Goal: Task Accomplishment & Management: Use online tool/utility

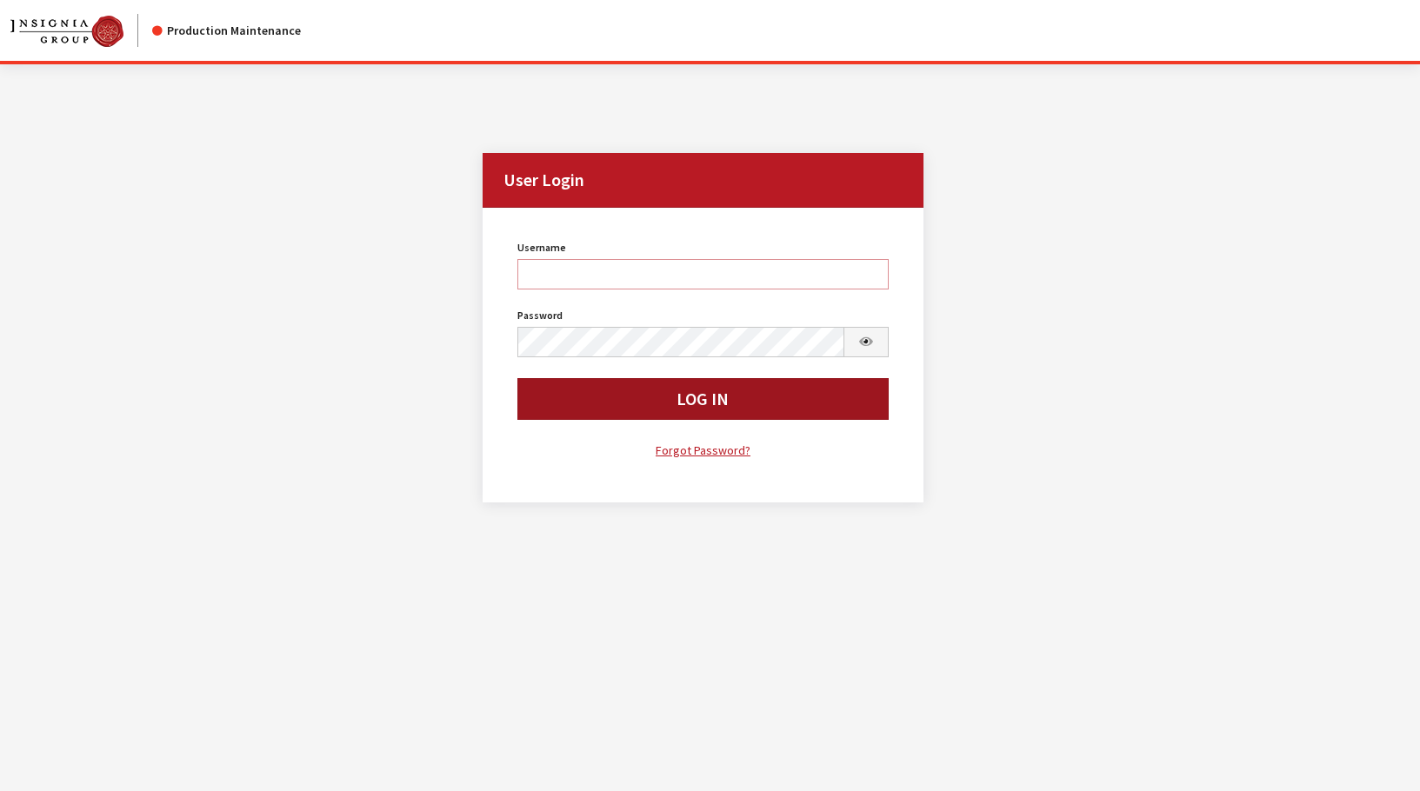
type input "rgoodwin"
click at [562, 401] on button "Log In" at bounding box center [702, 399] width 371 height 42
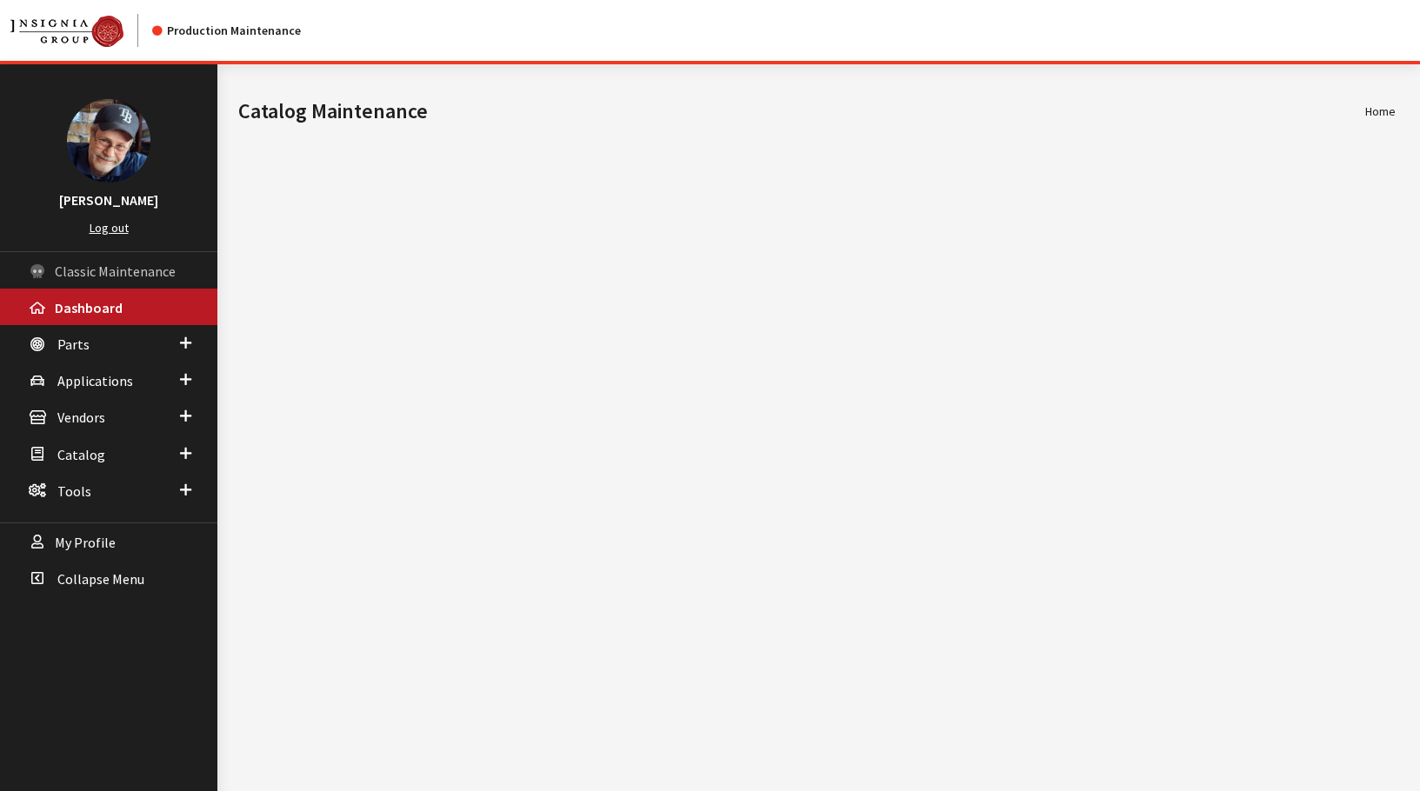
click at [83, 267] on span "Classic Maintenance" at bounding box center [115, 271] width 121 height 17
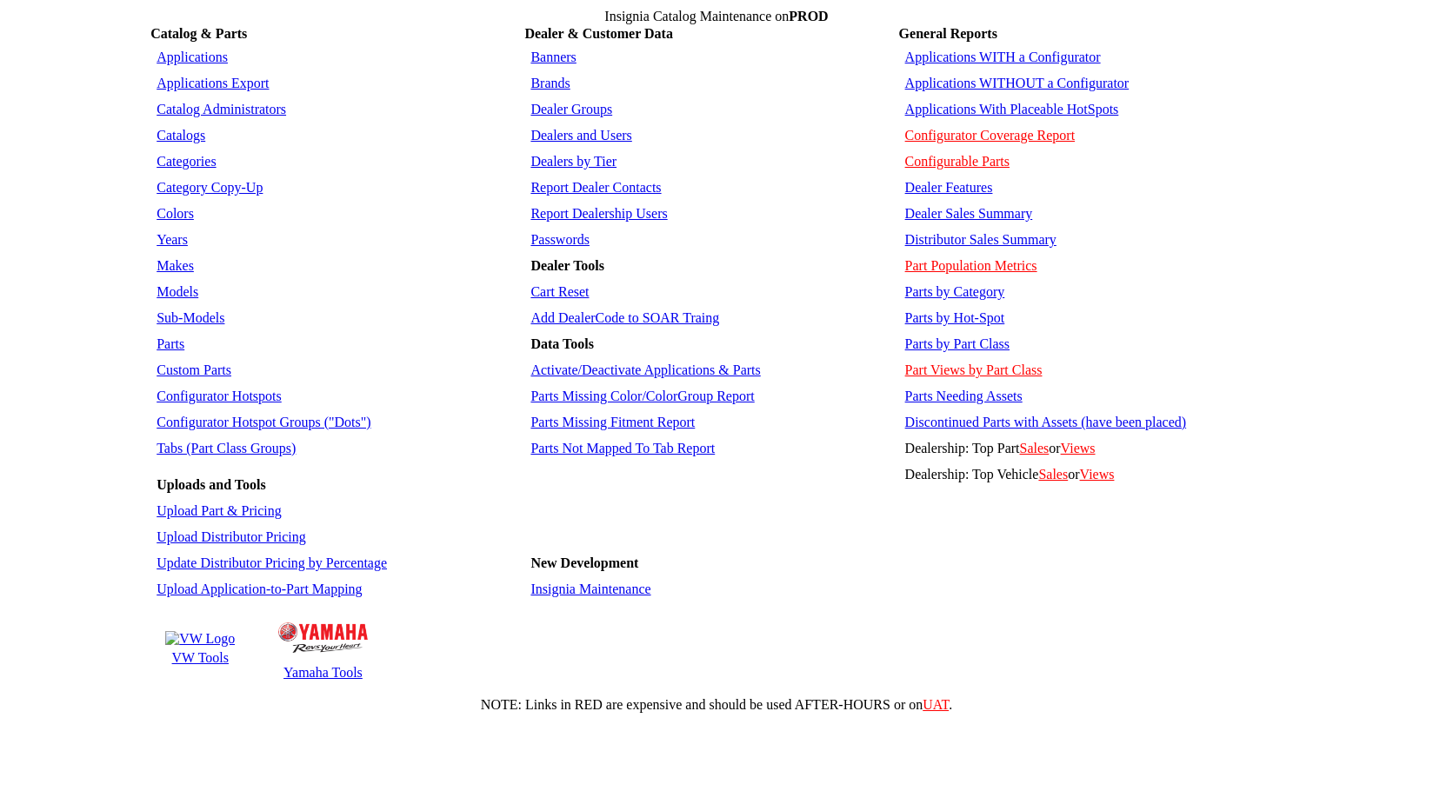
click at [212, 389] on link "Configurator Hotspots" at bounding box center [219, 396] width 125 height 15
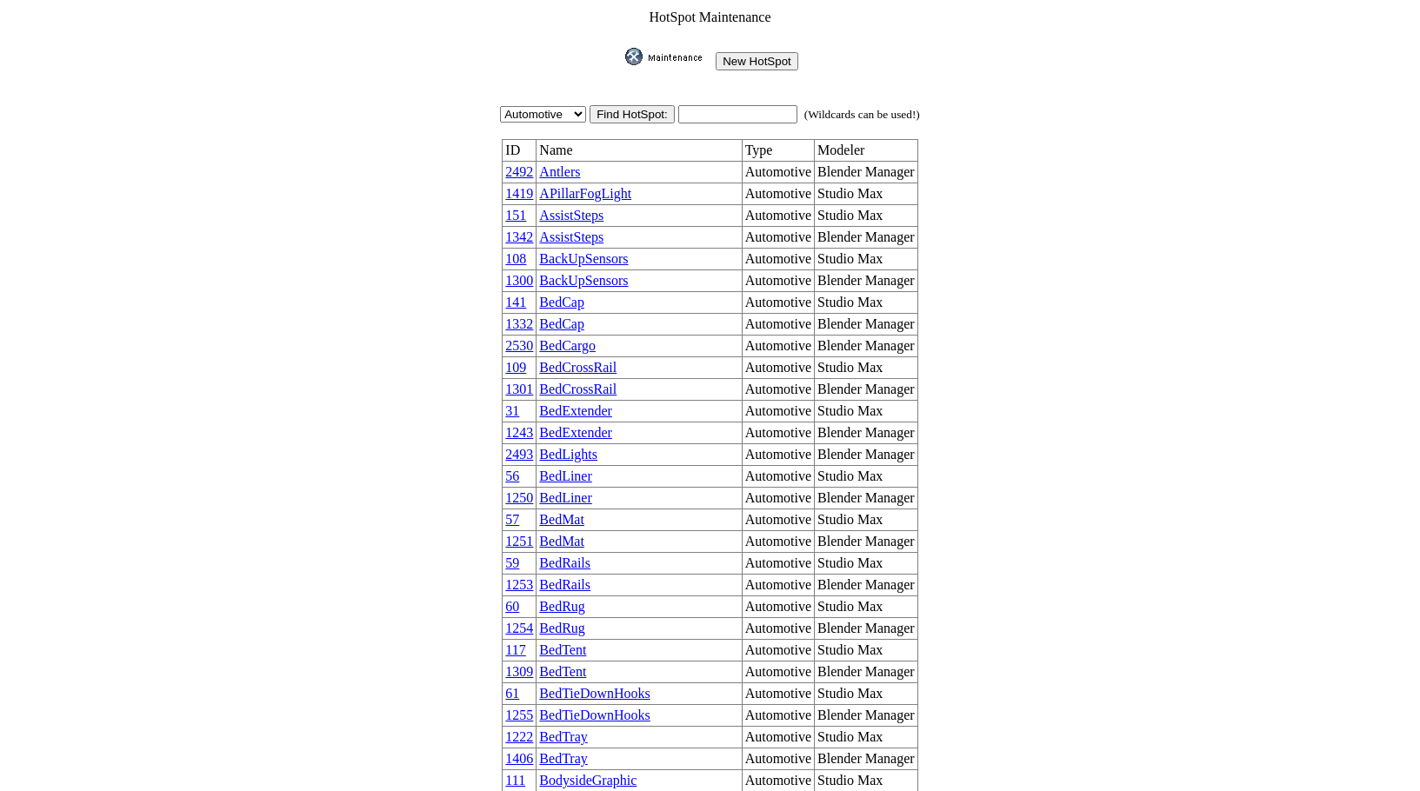
click at [590, 208] on link "AssistSteps" at bounding box center [571, 215] width 64 height 15
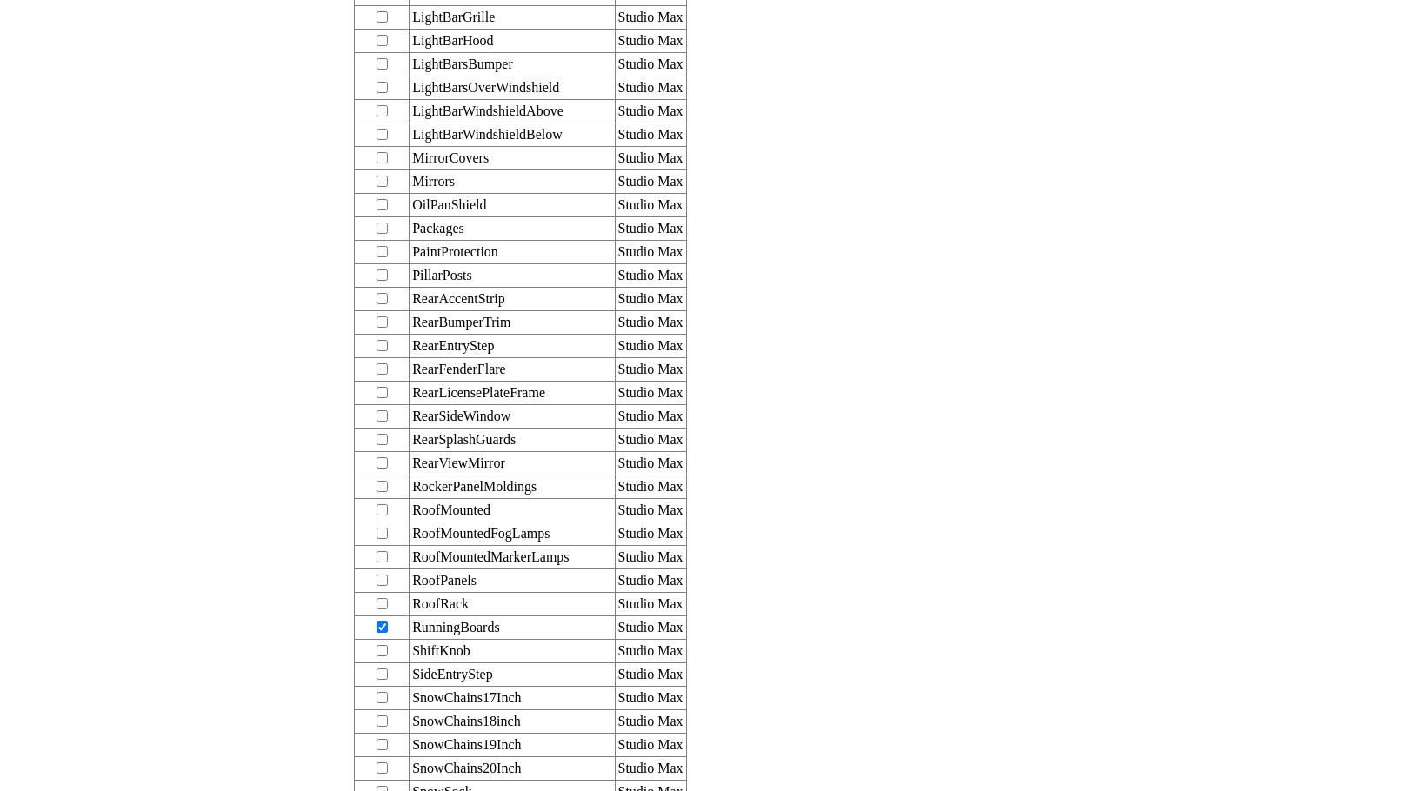
scroll to position [2723, 0]
drag, startPoint x: 536, startPoint y: 483, endPoint x: 450, endPoint y: 488, distance: 86.2
click at [450, 619] on tr "RunningBoards Studio Max" at bounding box center [520, 630] width 331 height 23
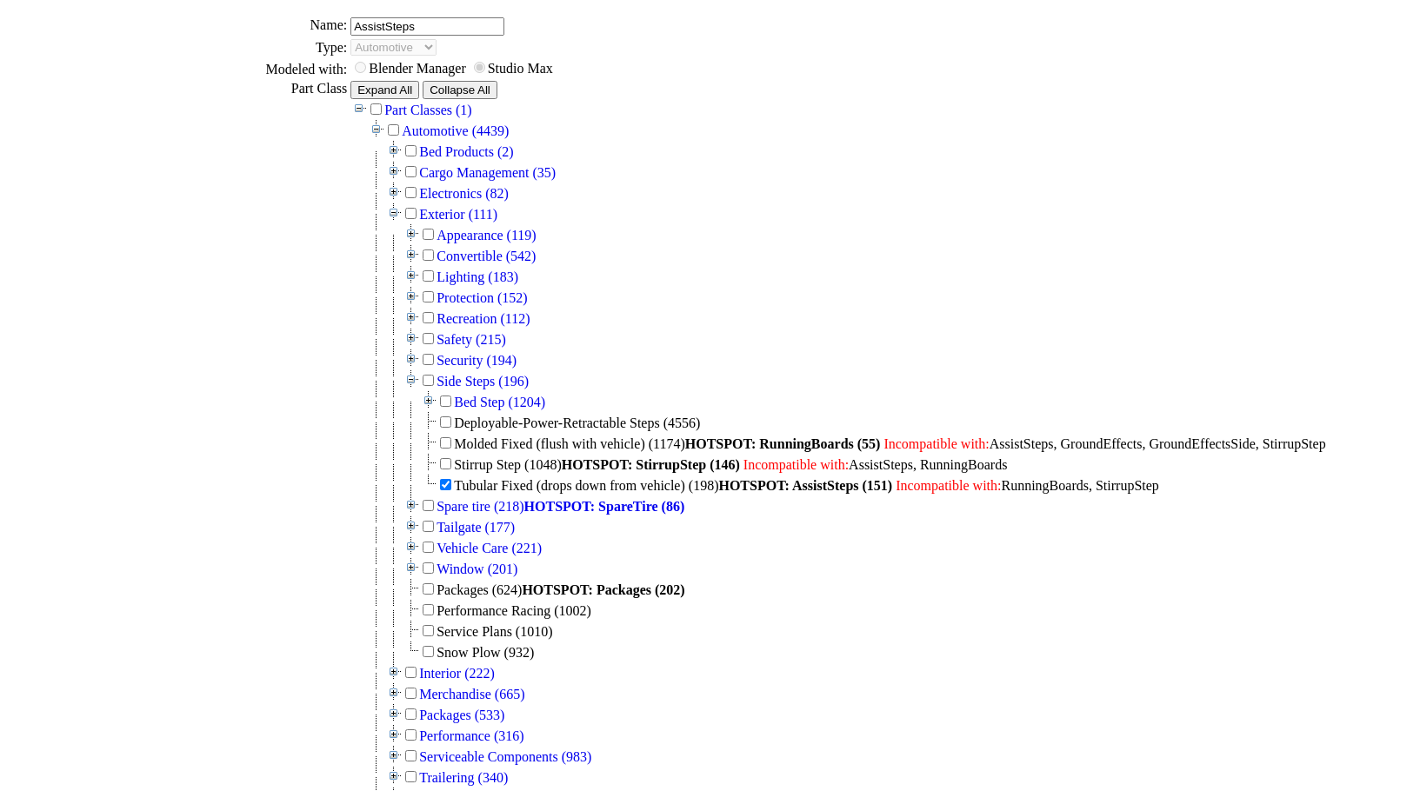
scroll to position [205, 0]
